Goal: Check status: Check status

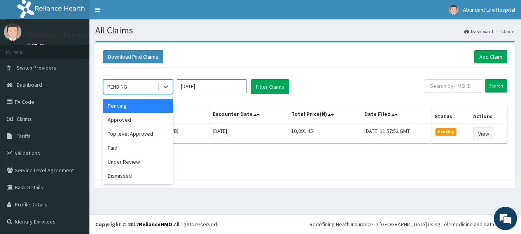
click at [147, 82] on div "PENDING" at bounding box center [130, 87] width 54 height 12
click at [143, 119] on div "Approved" at bounding box center [138, 120] width 70 height 14
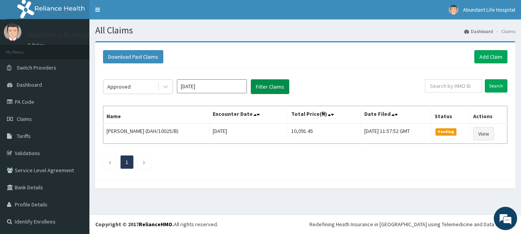
click at [272, 85] on button "Filter Claims" at bounding box center [270, 86] width 39 height 15
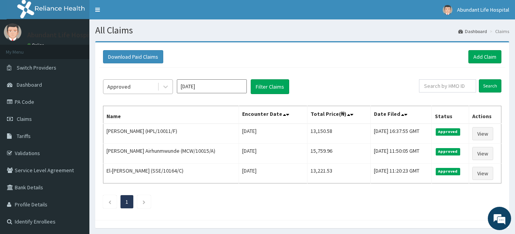
click at [142, 87] on div "Approved" at bounding box center [130, 87] width 54 height 12
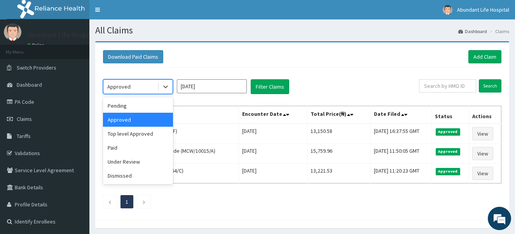
click at [142, 86] on div "Approved" at bounding box center [130, 87] width 54 height 12
click at [140, 160] on div "Under Review" at bounding box center [138, 162] width 70 height 14
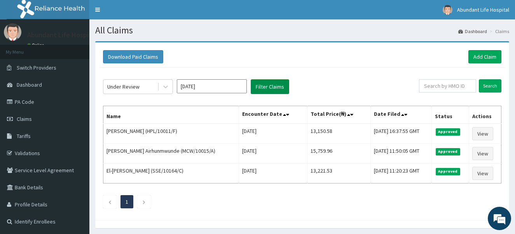
click at [272, 89] on button "Filter Claims" at bounding box center [270, 86] width 39 height 15
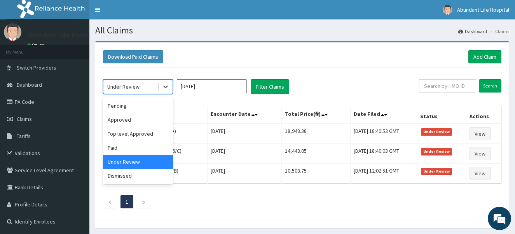
click at [137, 88] on div "Under Review" at bounding box center [123, 87] width 32 height 8
click at [133, 151] on div "Paid" at bounding box center [138, 148] width 70 height 14
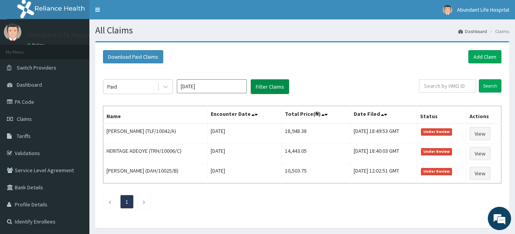
click at [268, 86] on button "Filter Claims" at bounding box center [270, 86] width 39 height 15
click at [260, 87] on button "Filter Claims" at bounding box center [270, 86] width 39 height 15
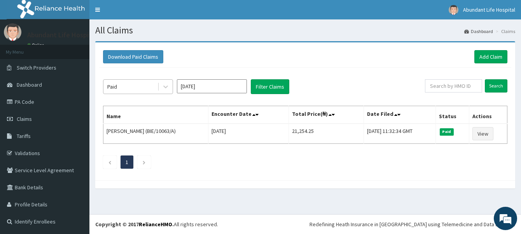
click at [143, 86] on div "Paid" at bounding box center [130, 87] width 54 height 12
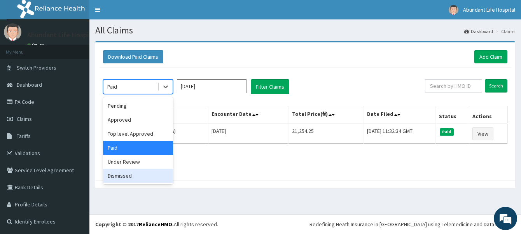
click at [144, 180] on div "Dismissed" at bounding box center [138, 176] width 70 height 14
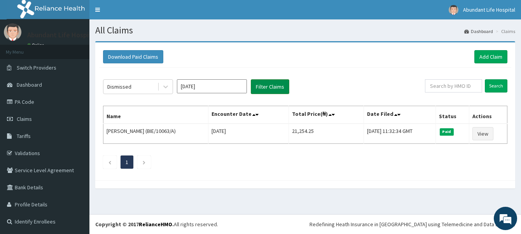
click at [264, 89] on button "Filter Claims" at bounding box center [270, 86] width 39 height 15
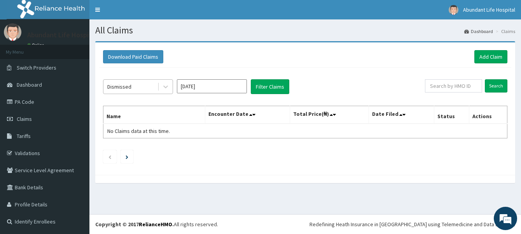
click at [150, 84] on div "Dismissed" at bounding box center [130, 87] width 54 height 12
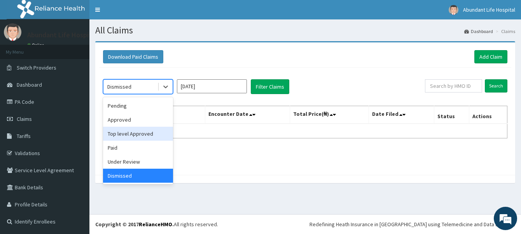
click at [140, 132] on div "Top level Approved" at bounding box center [138, 134] width 70 height 14
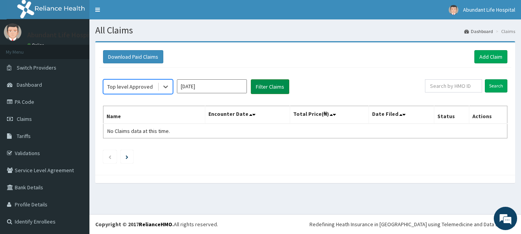
click at [271, 85] on button "Filter Claims" at bounding box center [270, 86] width 39 height 15
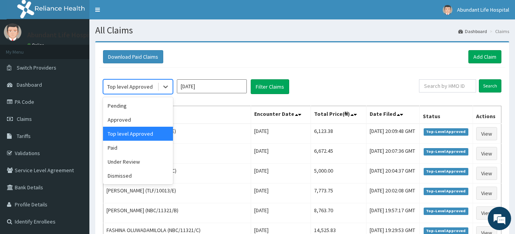
click at [148, 84] on div "Top level Approved" at bounding box center [130, 87] width 46 height 8
click at [143, 119] on div "Approved" at bounding box center [138, 120] width 70 height 14
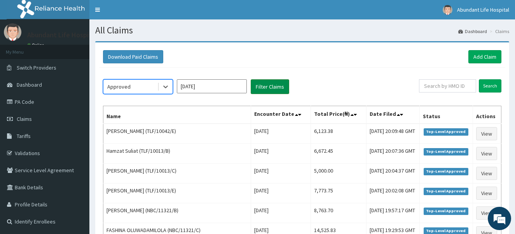
click at [268, 88] on button "Filter Claims" at bounding box center [270, 86] width 39 height 15
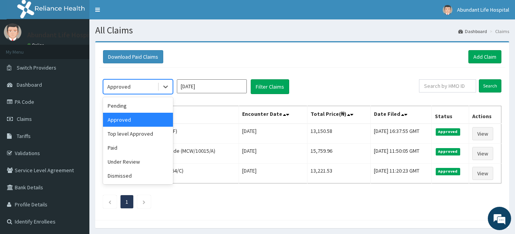
click at [126, 84] on div "Approved" at bounding box center [118, 87] width 23 height 8
click at [131, 103] on div "Pending" at bounding box center [138, 106] width 70 height 14
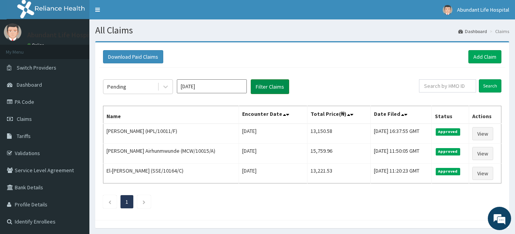
click at [264, 88] on button "Filter Claims" at bounding box center [270, 86] width 39 height 15
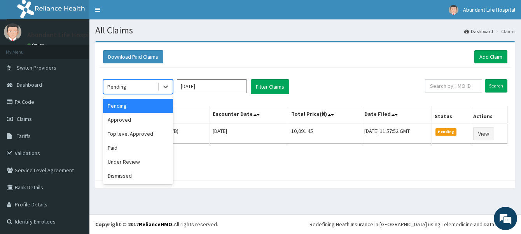
click at [134, 88] on div "Pending" at bounding box center [130, 87] width 54 height 12
click at [140, 147] on div "Paid" at bounding box center [138, 148] width 70 height 14
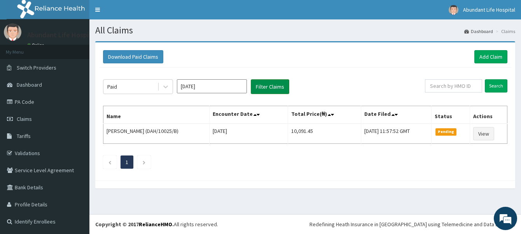
click at [264, 86] on button "Filter Claims" at bounding box center [270, 86] width 39 height 15
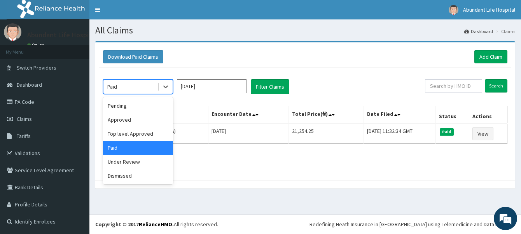
click at [137, 87] on div "Paid" at bounding box center [130, 87] width 54 height 12
click at [137, 107] on div "Pending" at bounding box center [138, 106] width 70 height 14
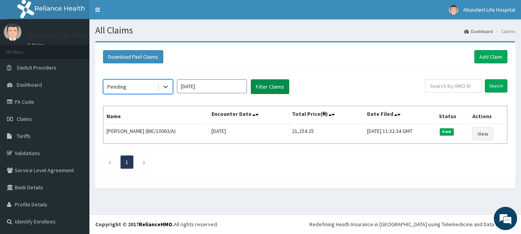
click at [259, 88] on button "Filter Claims" at bounding box center [270, 86] width 39 height 15
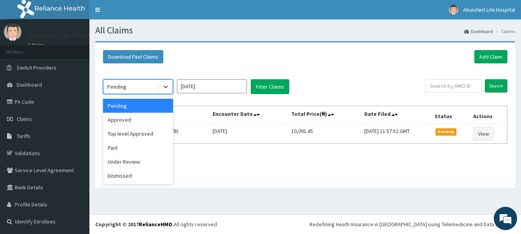
click at [141, 88] on div "Pending" at bounding box center [130, 87] width 54 height 12
click at [138, 121] on div "Approved" at bounding box center [138, 120] width 70 height 14
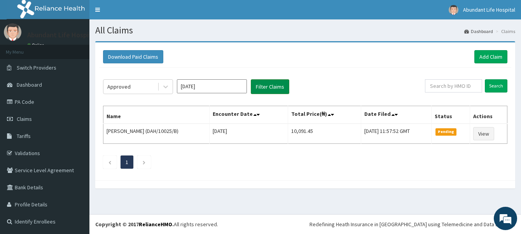
click at [264, 86] on button "Filter Claims" at bounding box center [270, 86] width 39 height 15
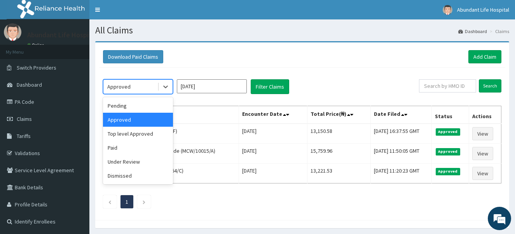
click at [138, 84] on div "Approved" at bounding box center [130, 87] width 54 height 12
click at [141, 138] on div "Top level Approved" at bounding box center [138, 134] width 70 height 14
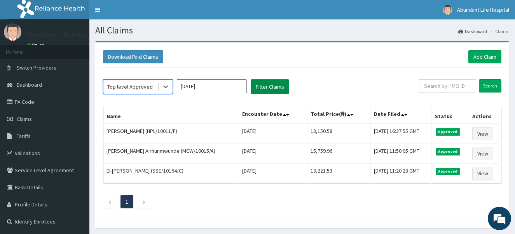
click at [269, 85] on button "Filter Claims" at bounding box center [270, 86] width 39 height 15
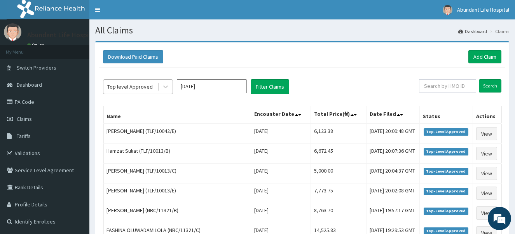
click at [143, 85] on div "Top level Approved" at bounding box center [130, 87] width 46 height 8
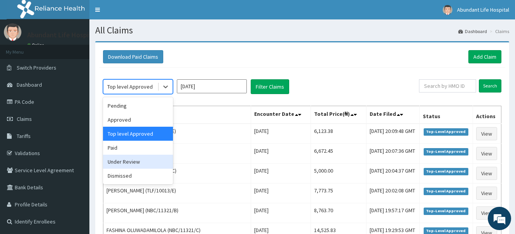
click at [139, 162] on div "Under Review" at bounding box center [138, 162] width 70 height 14
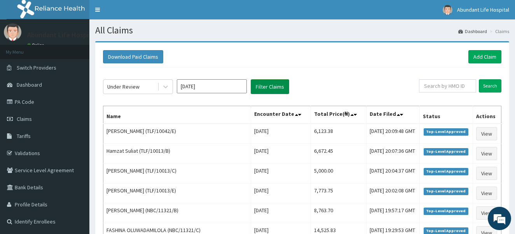
click at [267, 90] on button "Filter Claims" at bounding box center [270, 86] width 39 height 15
click at [274, 87] on button "Filter Claims" at bounding box center [270, 86] width 39 height 15
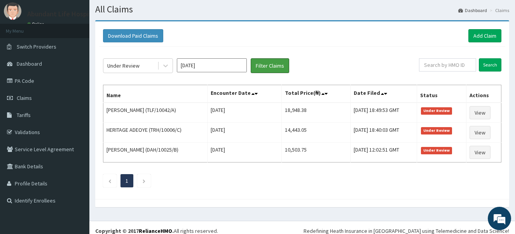
scroll to position [21, 0]
